Goal: Task Accomplishment & Management: Use online tool/utility

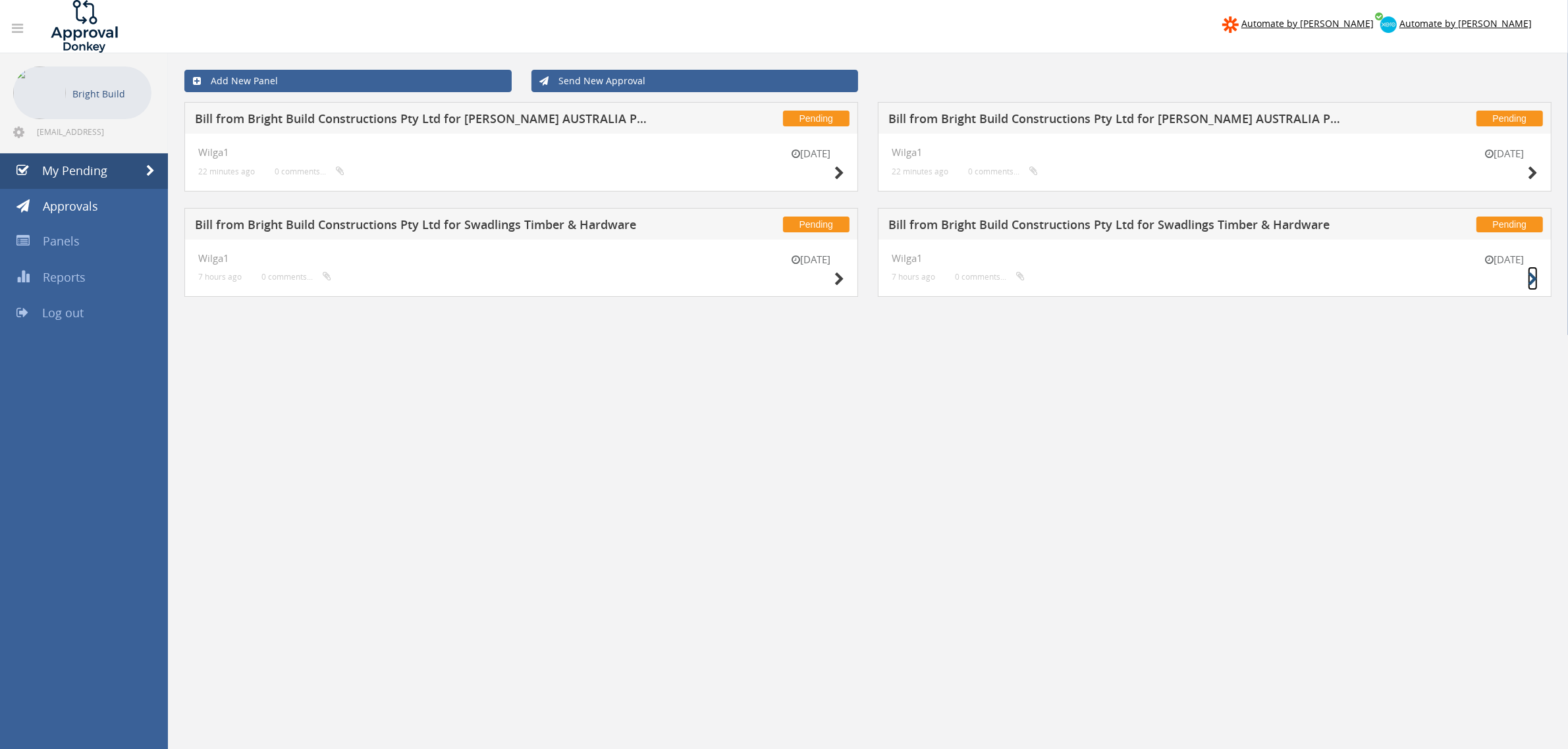
click at [1529, 272] on icon at bounding box center [1532, 279] width 10 height 14
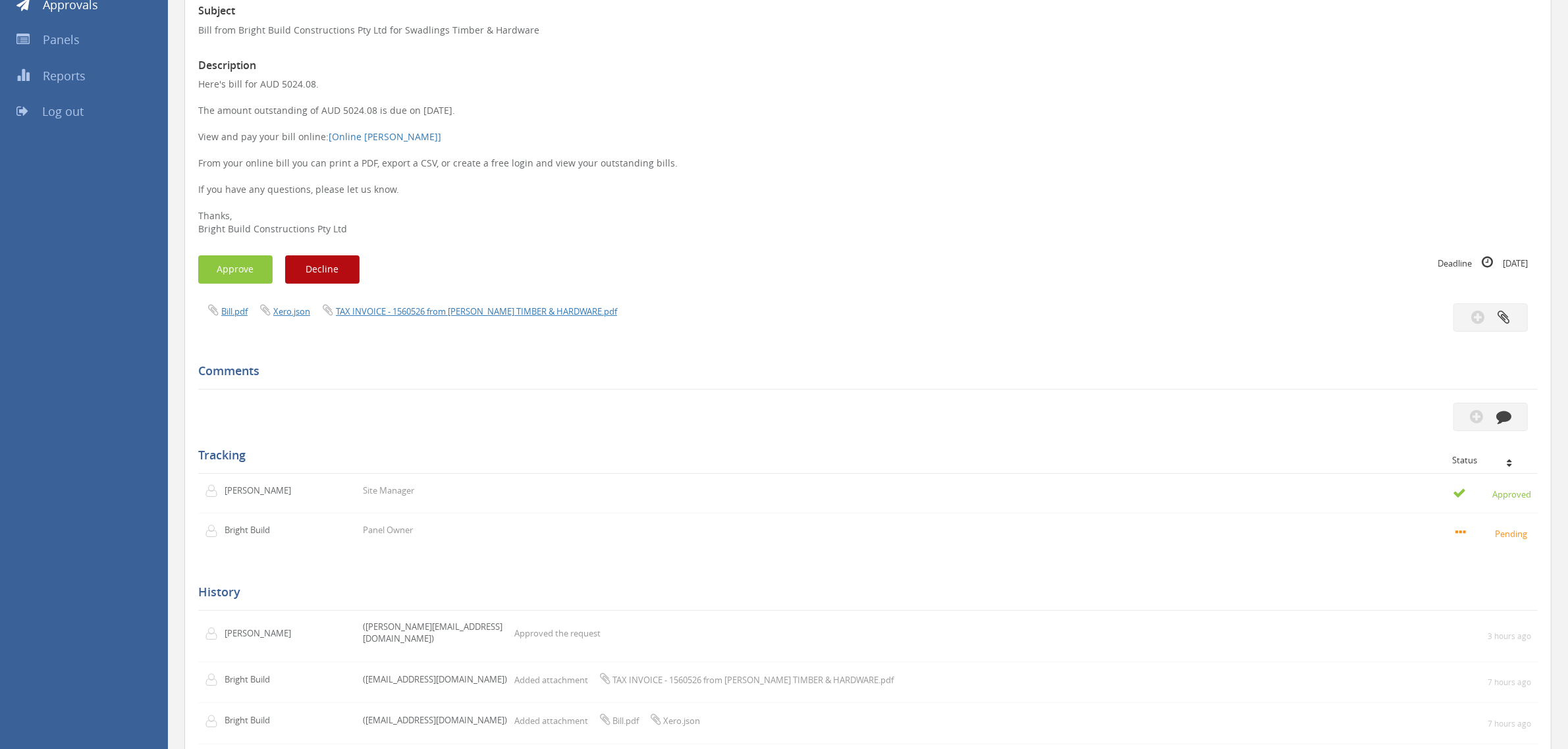
scroll to position [274, 0]
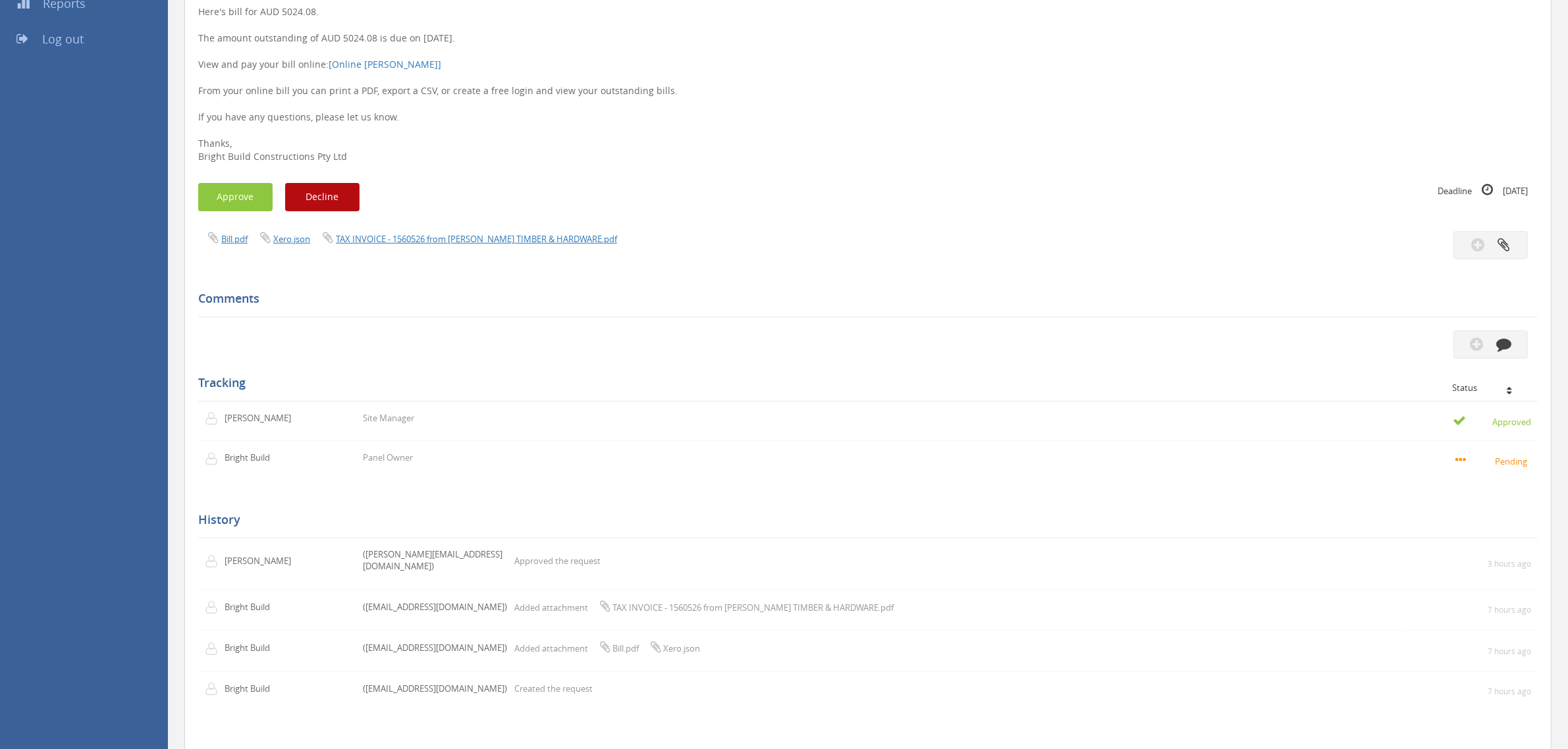
click at [245, 181] on div "Subject Bill from Bright Build Constructions Pty Ltd for Swadlings Timber & Har…" at bounding box center [868, 331] width 1340 height 822
click at [241, 189] on button "Approve" at bounding box center [236, 197] width 75 height 29
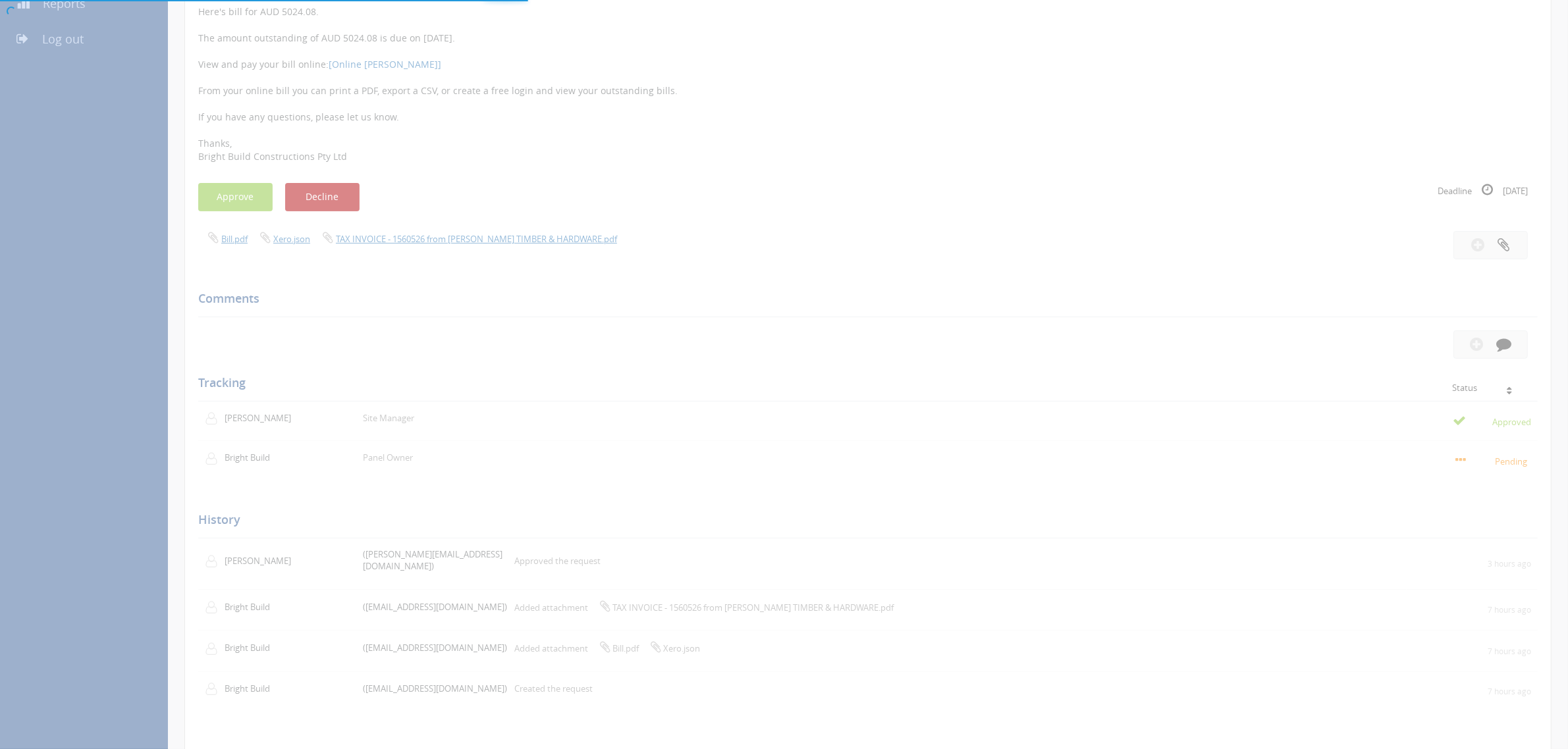
scroll to position [53, 0]
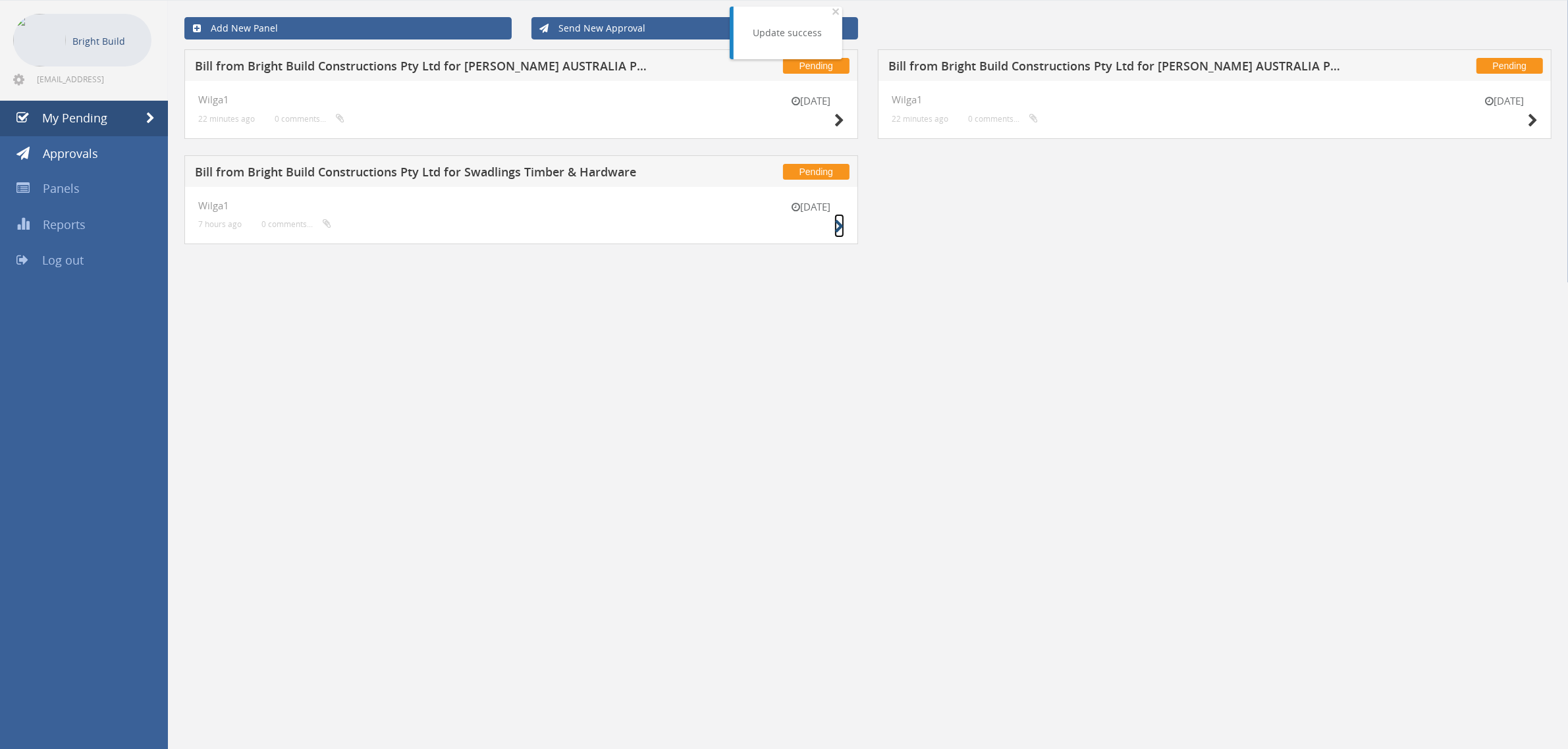
click at [837, 222] on icon at bounding box center [839, 227] width 10 height 14
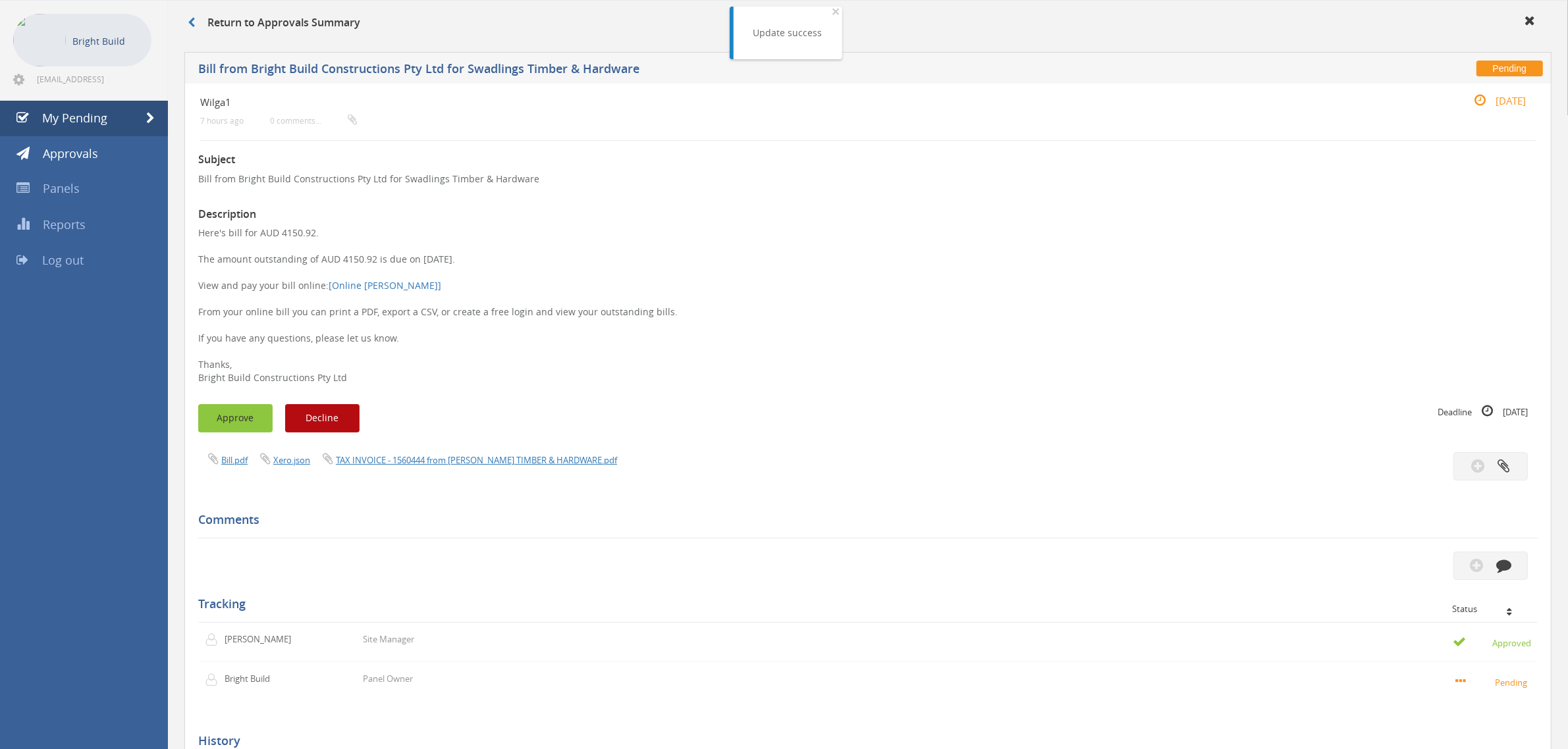
click at [221, 411] on button "Approve" at bounding box center [236, 418] width 75 height 29
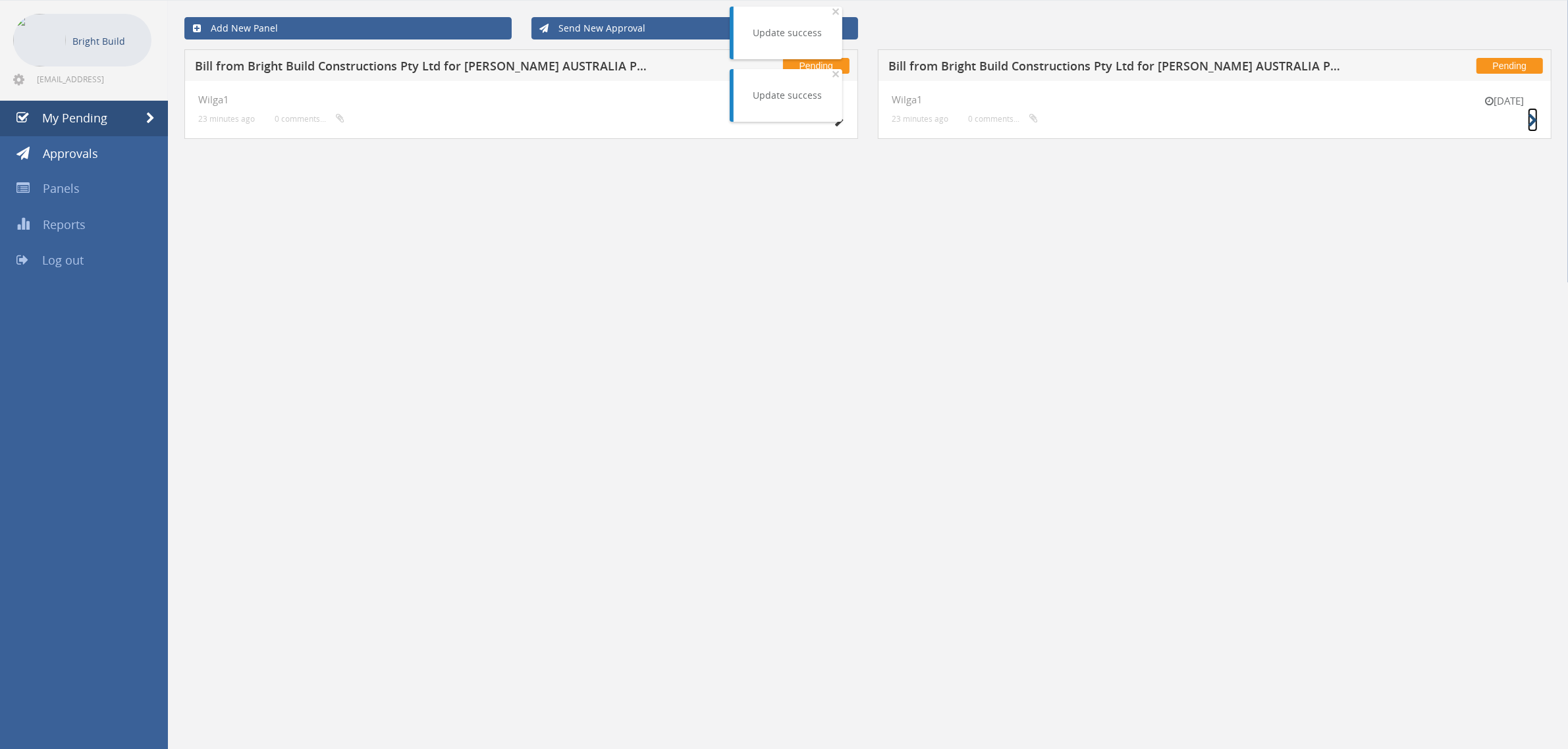
click at [1531, 126] on icon at bounding box center [1532, 121] width 10 height 14
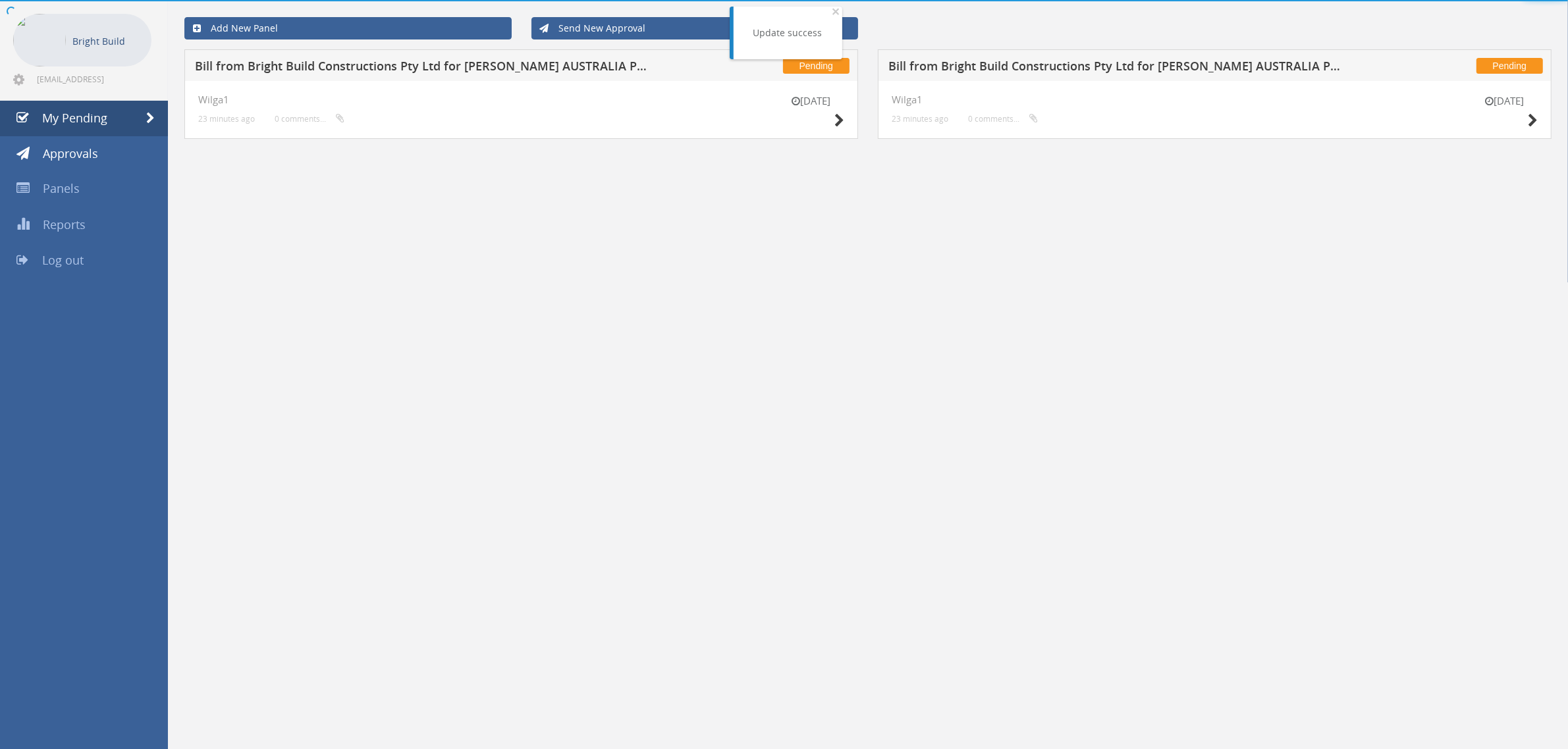
click at [844, 115] on div "[DATE] Wilga1 23 minutes ago 0 comments..." at bounding box center [521, 110] width 673 height 58
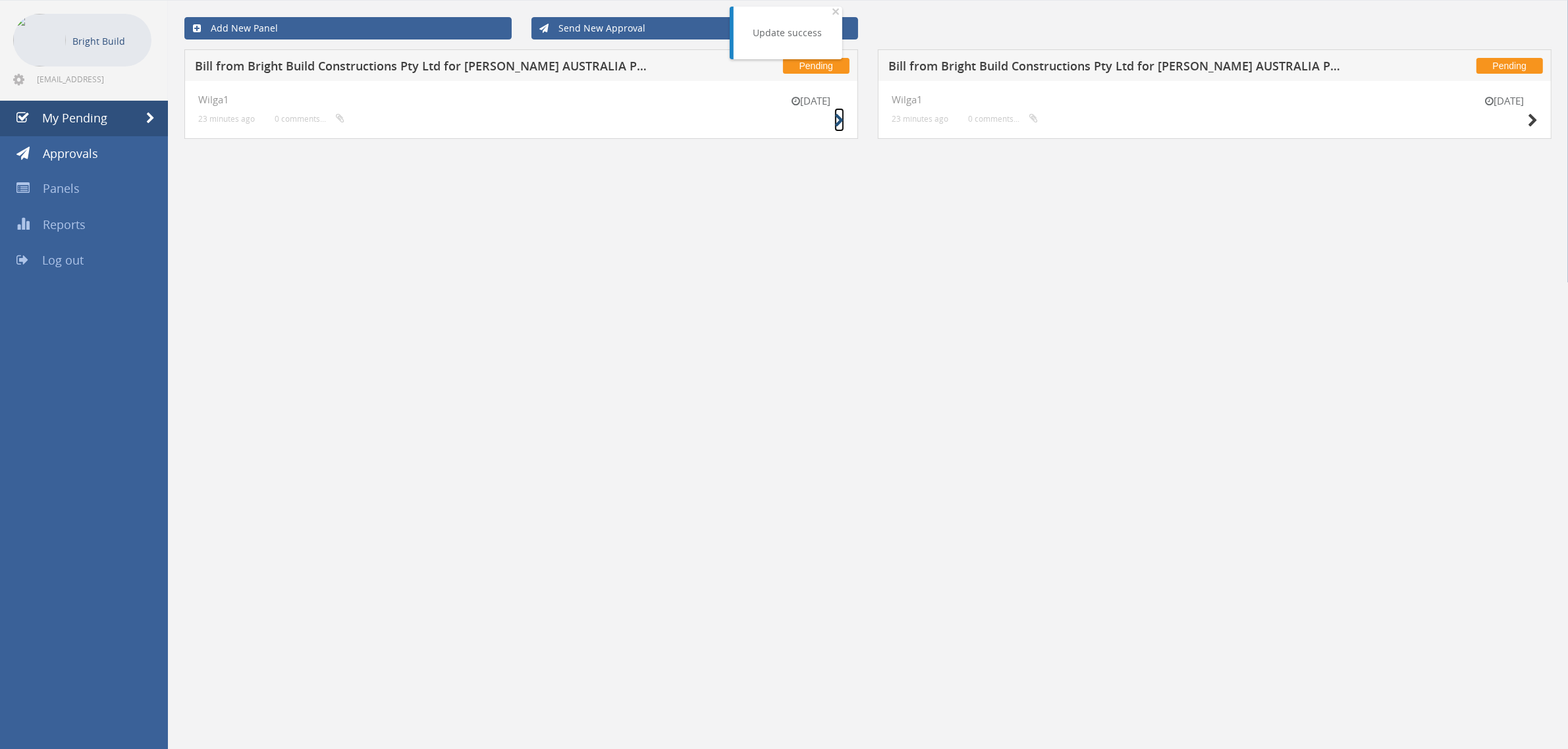
click at [841, 117] on icon at bounding box center [839, 121] width 10 height 14
